Goal: Navigation & Orientation: Go to known website

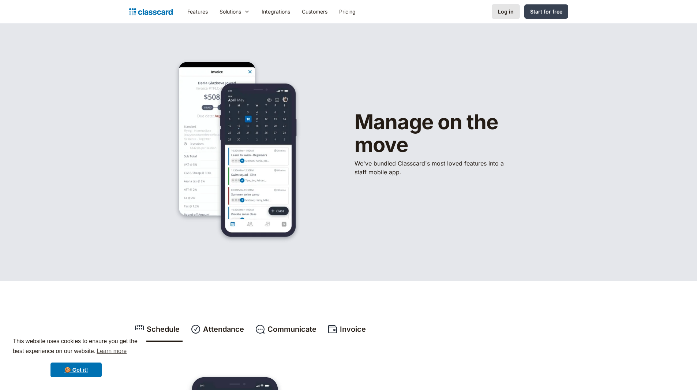
click at [506, 12] on div "Log in" at bounding box center [506, 12] width 16 height 8
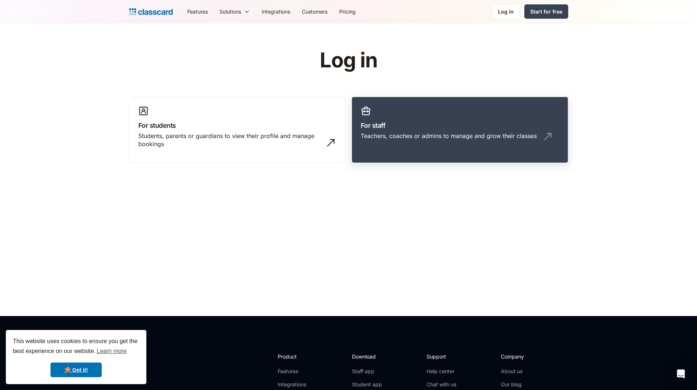
click at [409, 131] on link "For staff Teachers, coaches or admins to manage and grow their classes" at bounding box center [460, 130] width 217 height 67
